Goal: Transaction & Acquisition: Purchase product/service

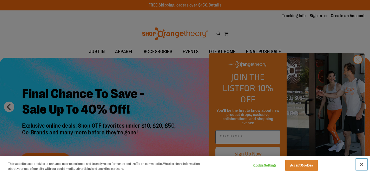
click at [361, 164] on button "Close" at bounding box center [361, 163] width 11 height 11
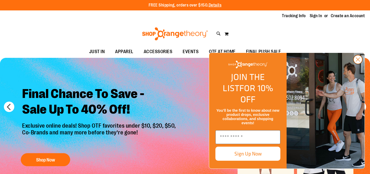
click at [358, 61] on icon "Close dialog" at bounding box center [359, 60] width 4 height 4
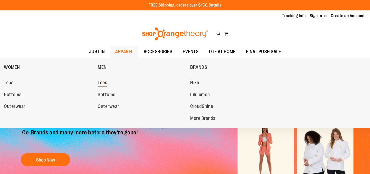
click at [110, 84] on link "Tops" at bounding box center [141, 82] width 87 height 9
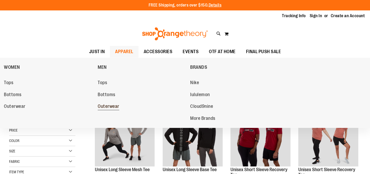
click at [111, 106] on span "Outerwear" at bounding box center [109, 107] width 22 height 7
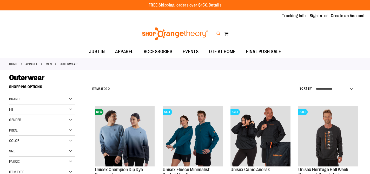
click at [219, 33] on icon at bounding box center [219, 34] width 4 height 6
type input "*****"
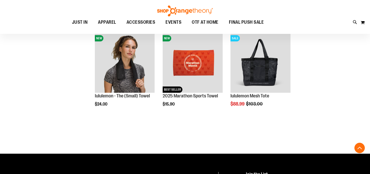
scroll to position [141, 0]
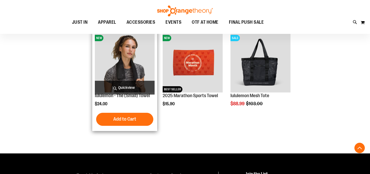
click at [137, 70] on img "product" at bounding box center [125, 62] width 60 height 60
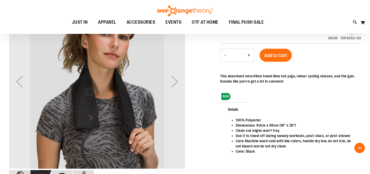
scroll to position [82, 0]
click at [172, 81] on div "Next" at bounding box center [174, 81] width 21 height 21
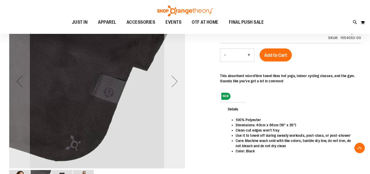
click at [174, 81] on div "Next" at bounding box center [174, 81] width 21 height 21
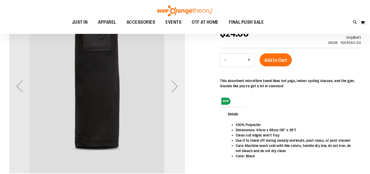
scroll to position [78, 0]
click at [175, 93] on div "Next" at bounding box center [174, 85] width 21 height 21
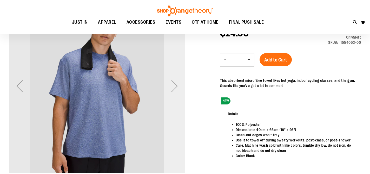
click at [175, 90] on div "Next" at bounding box center [174, 85] width 21 height 21
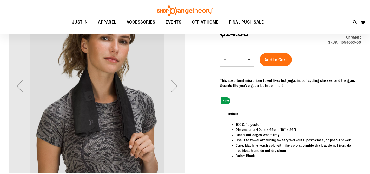
click at [175, 90] on div "Next" at bounding box center [174, 85] width 21 height 21
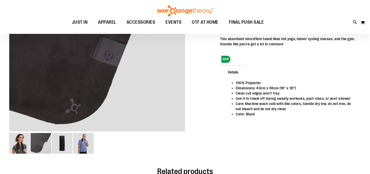
scroll to position [0, 0]
